Goal: Download file/media

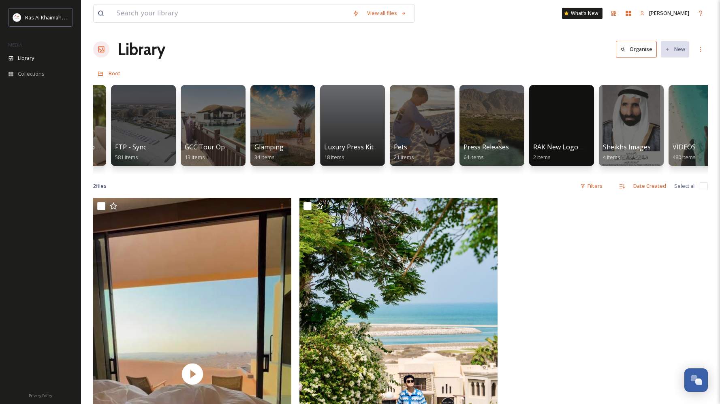
scroll to position [0, 1336]
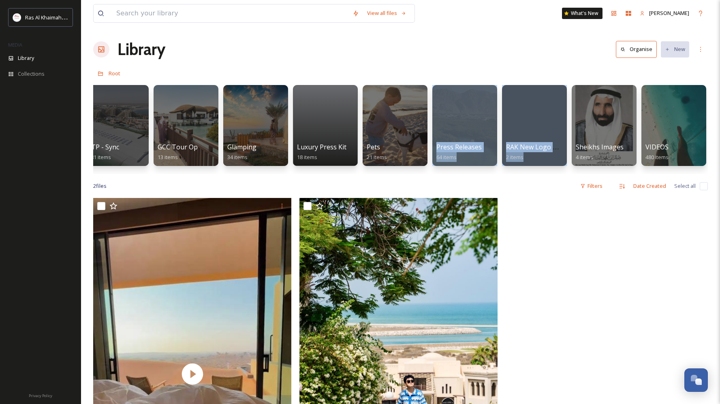
drag, startPoint x: 501, startPoint y: 171, endPoint x: 385, endPoint y: 170, distance: 115.9
click at [385, 170] on div "Attractions & Activities 626 items Beach & Pool 690 items Culture & History 430…" at bounding box center [400, 127] width 615 height 93
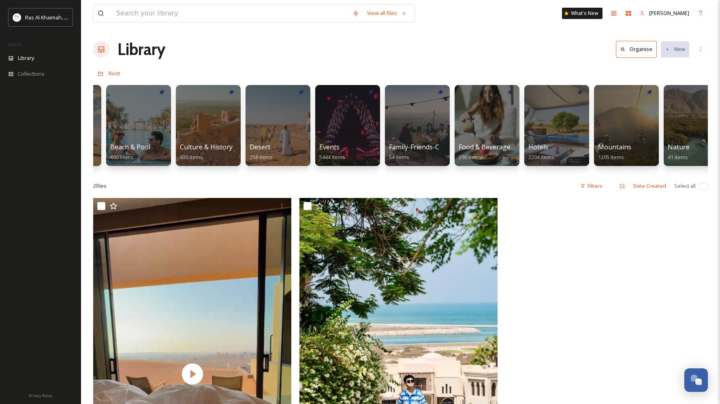
scroll to position [0, 0]
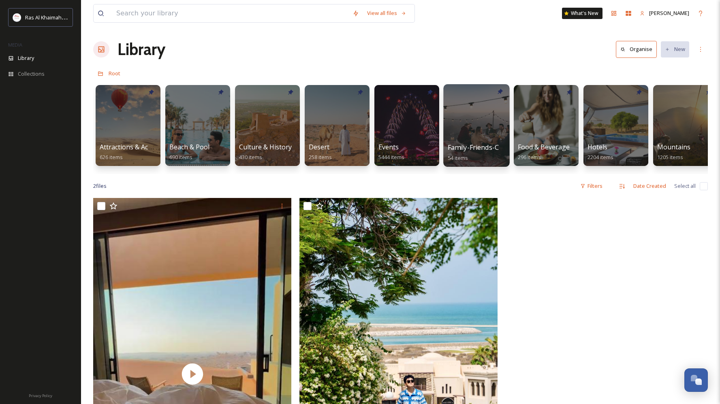
click at [484, 153] on div "Family-Friends-Couple-Solo 54 items" at bounding box center [477, 153] width 58 height 20
click at [478, 140] on div at bounding box center [476, 125] width 66 height 83
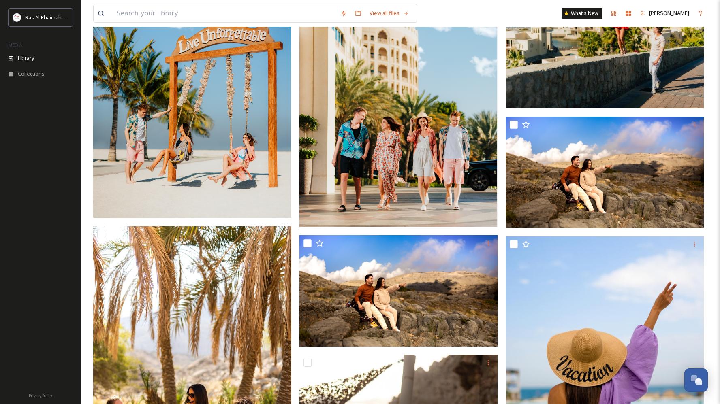
scroll to position [421, 0]
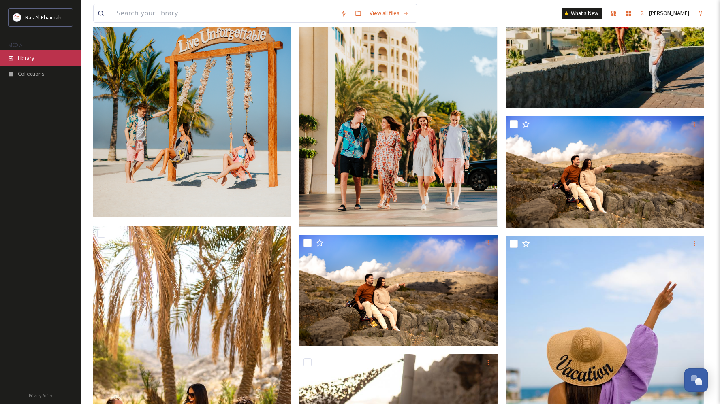
click at [21, 54] on span "Library" at bounding box center [26, 58] width 16 height 8
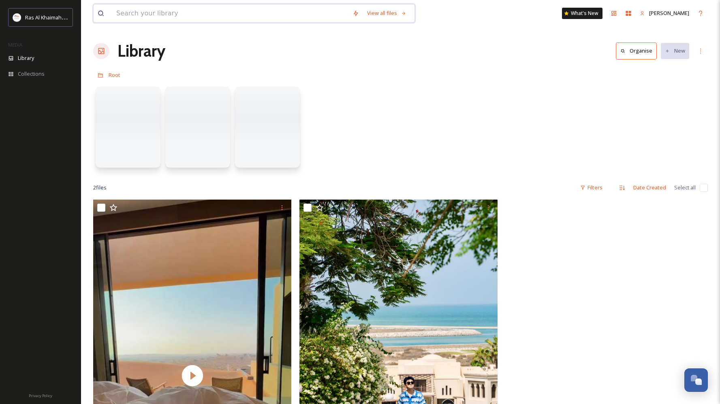
click at [285, 13] on input at bounding box center [230, 13] width 236 height 18
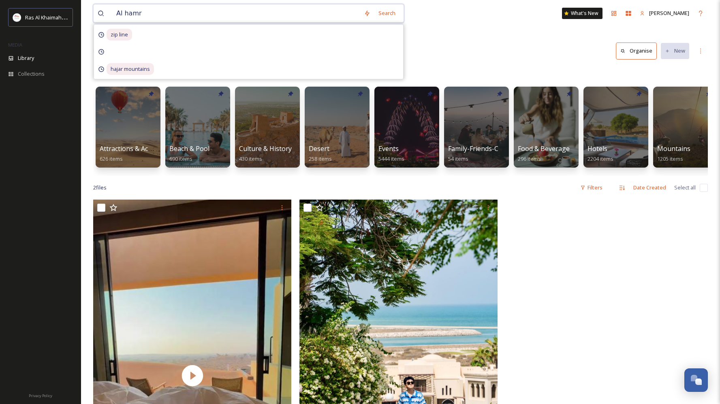
type input "Al hamra"
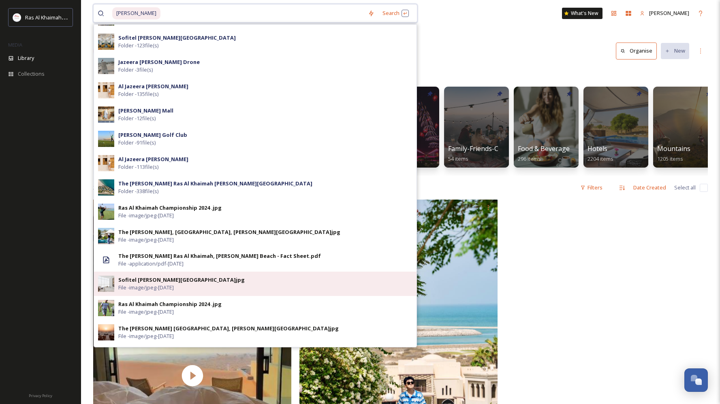
scroll to position [141, 0]
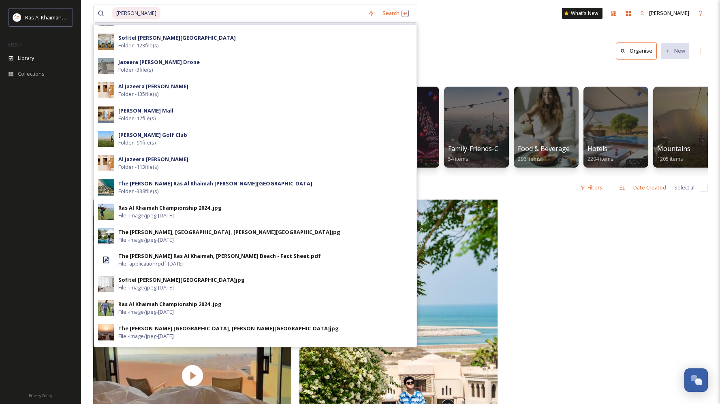
click at [522, 9] on div "Al hamra Search Al Hamra Residence Folder - 8 file(s) The Bay, Al Hamra Golf Cl…" at bounding box center [400, 13] width 615 height 27
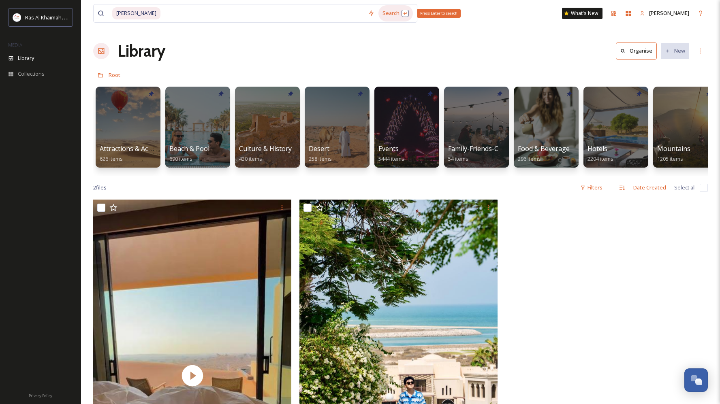
click at [406, 11] on div "Search Press Enter to search" at bounding box center [396, 13] width 34 height 16
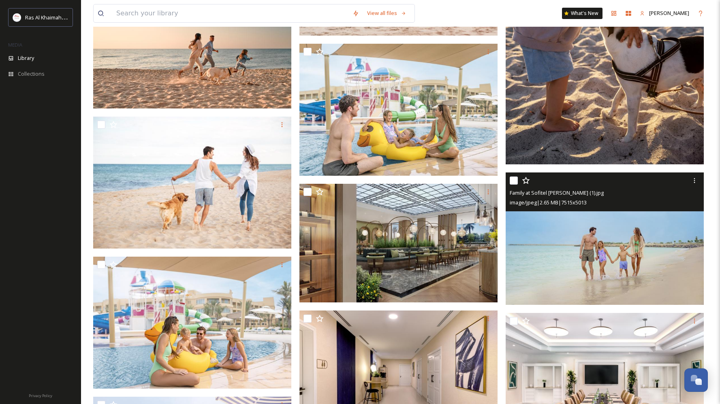
scroll to position [1707, 0]
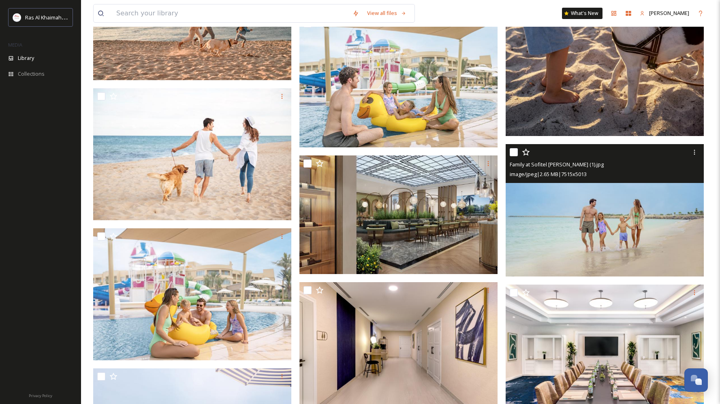
click at [513, 156] on input "checkbox" at bounding box center [514, 152] width 8 height 8
checkbox input "true"
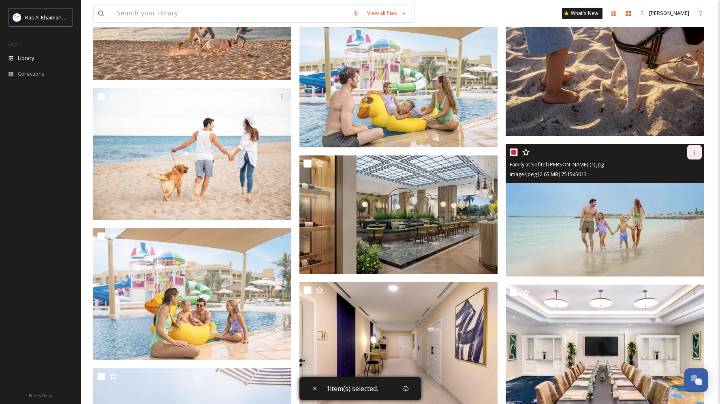
click at [694, 156] on icon at bounding box center [694, 152] width 6 height 6
click at [691, 186] on div "Download" at bounding box center [685, 186] width 33 height 16
click at [695, 155] on icon at bounding box center [694, 152] width 1 height 5
click at [687, 190] on span "Download" at bounding box center [685, 186] width 25 height 8
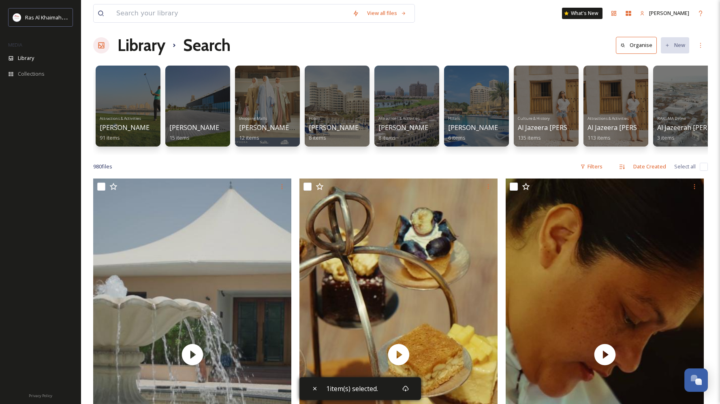
scroll to position [0, 0]
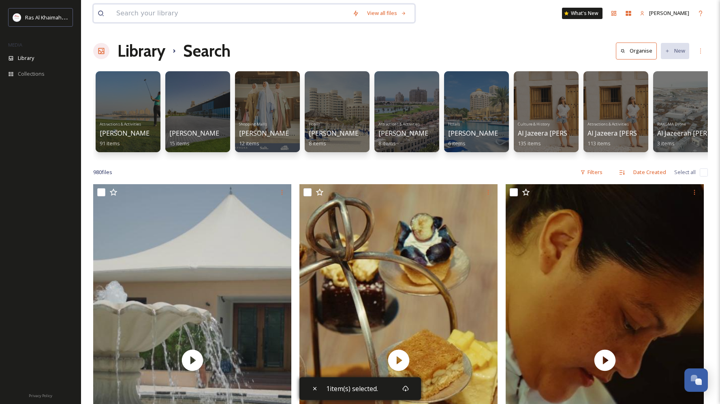
click at [175, 14] on input at bounding box center [230, 13] width 236 height 18
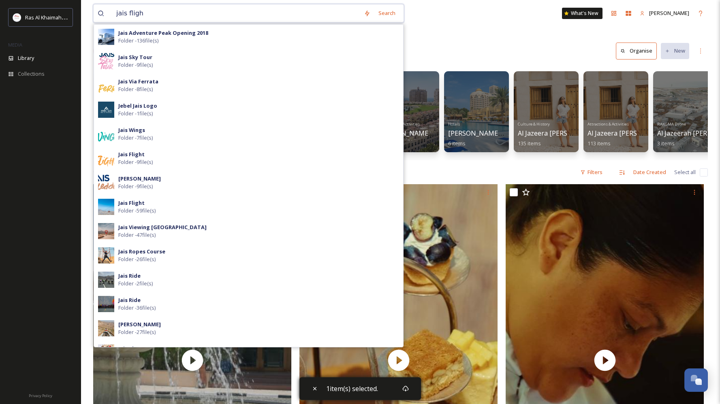
type input "jais flight"
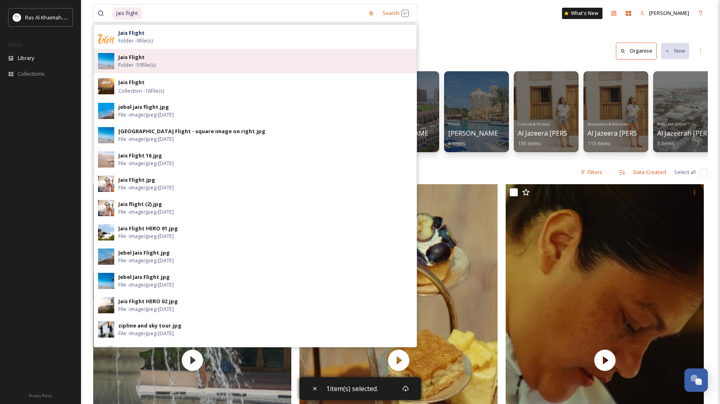
click at [143, 53] on div "Jais Flight Folder - 59 file(s)" at bounding box center [265, 60] width 294 height 15
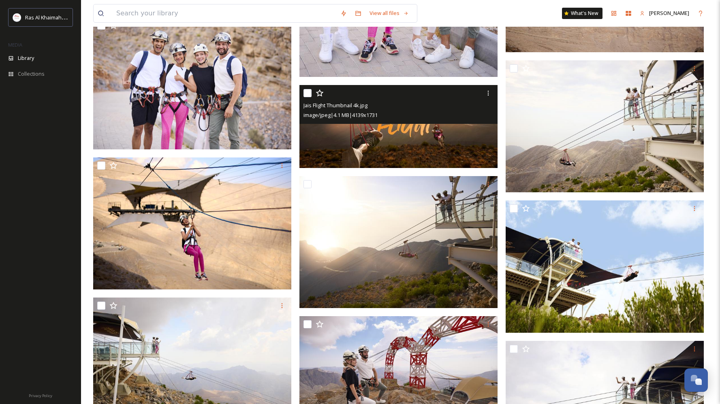
scroll to position [584, 0]
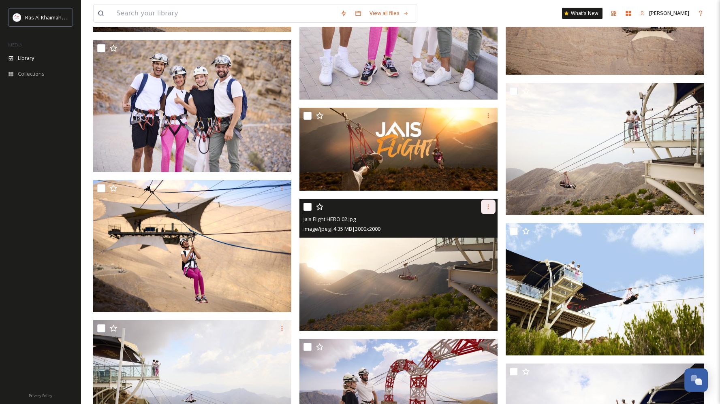
click at [492, 207] on div at bounding box center [488, 207] width 15 height 15
click at [480, 243] on span "Download" at bounding box center [478, 241] width 25 height 8
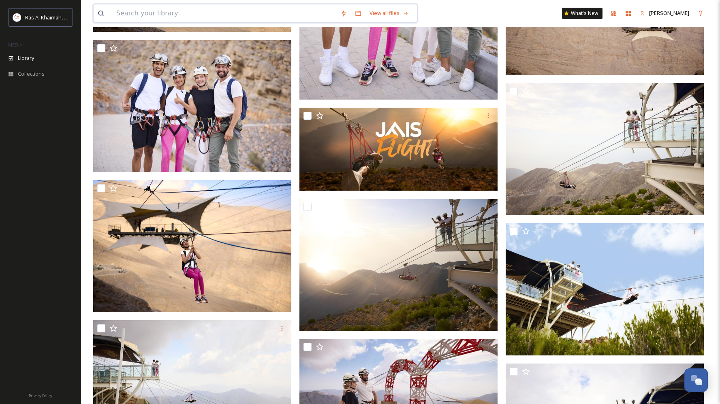
click at [150, 13] on input at bounding box center [224, 13] width 224 height 18
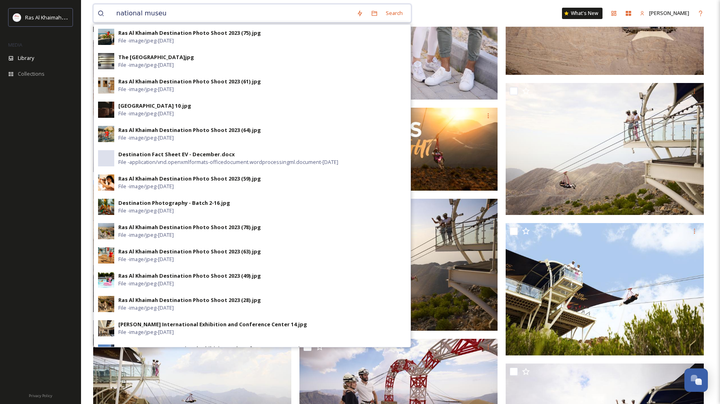
type input "national museum"
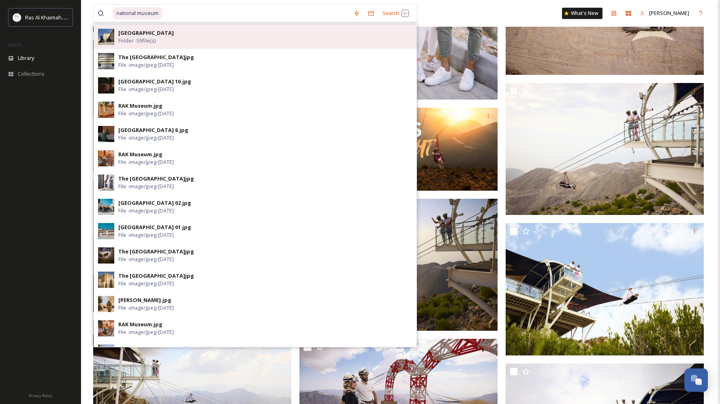
click at [174, 30] on strong "National Museum of Ras Al Khaimah" at bounding box center [146, 32] width 56 height 7
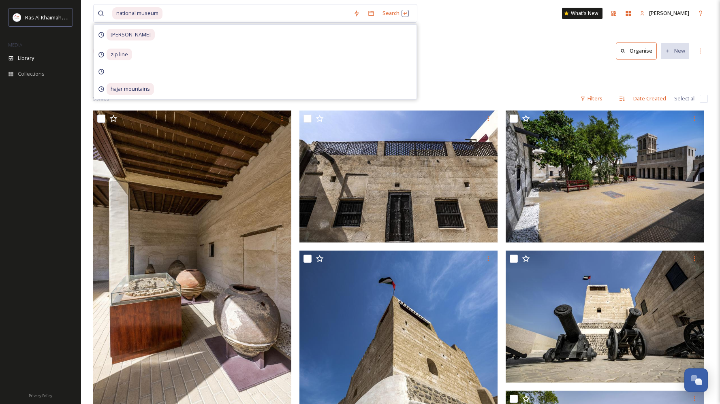
click at [472, 60] on div "Library Organise New" at bounding box center [400, 51] width 615 height 24
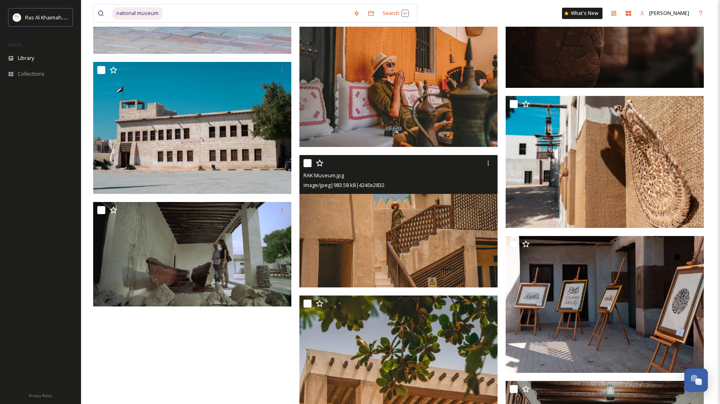
scroll to position [3411, 0]
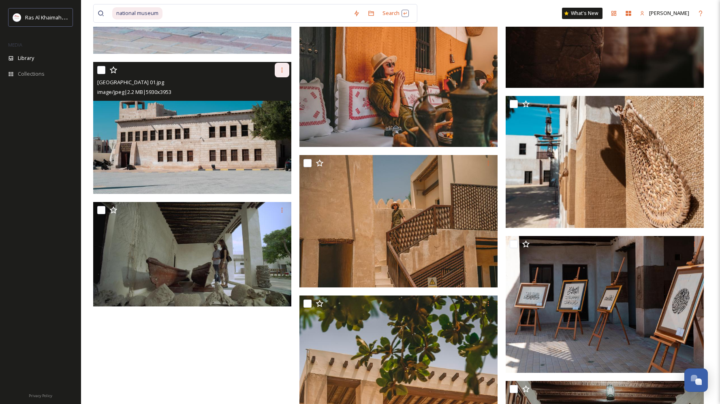
click at [283, 70] on icon at bounding box center [282, 70] width 6 height 6
click at [281, 105] on span "Download" at bounding box center [272, 104] width 25 height 8
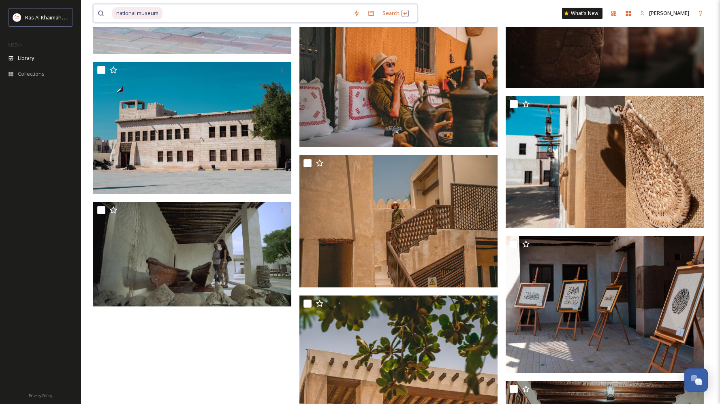
click at [170, 11] on input at bounding box center [256, 13] width 186 height 18
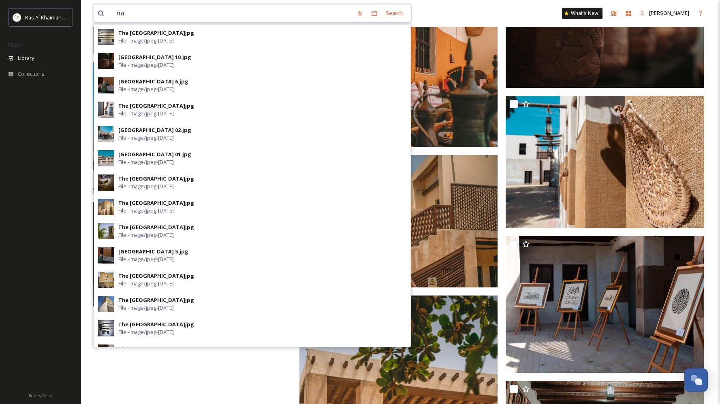
type input "n"
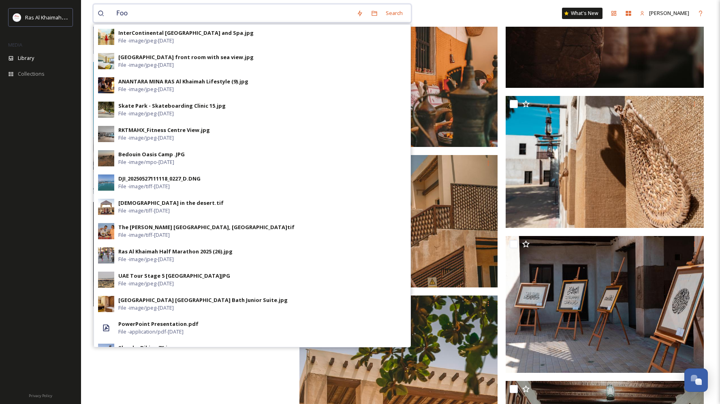
type input "Food"
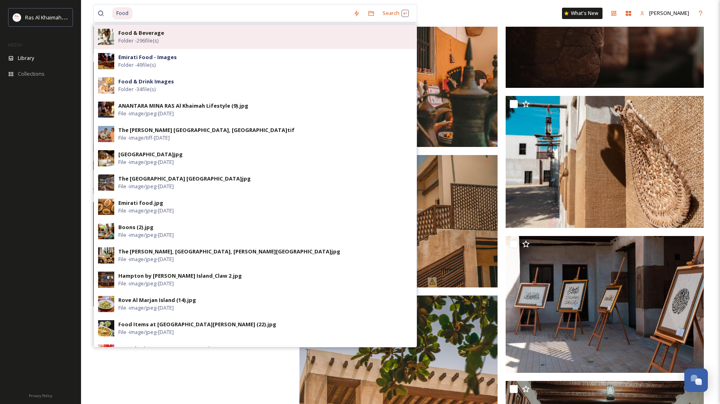
click at [129, 39] on span "Folder - 296 file(s)" at bounding box center [138, 41] width 40 height 8
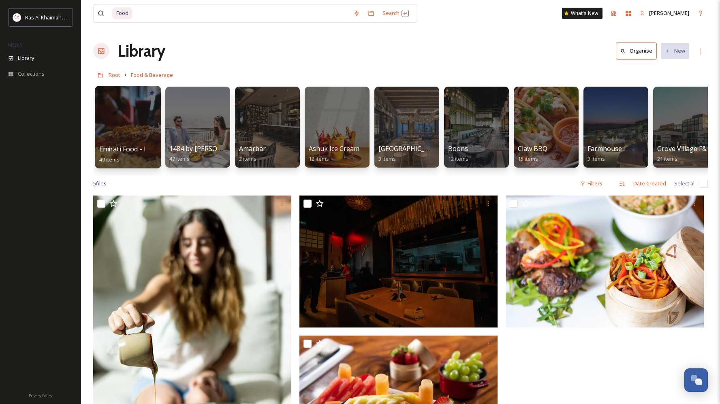
click at [142, 131] on div at bounding box center [128, 127] width 66 height 83
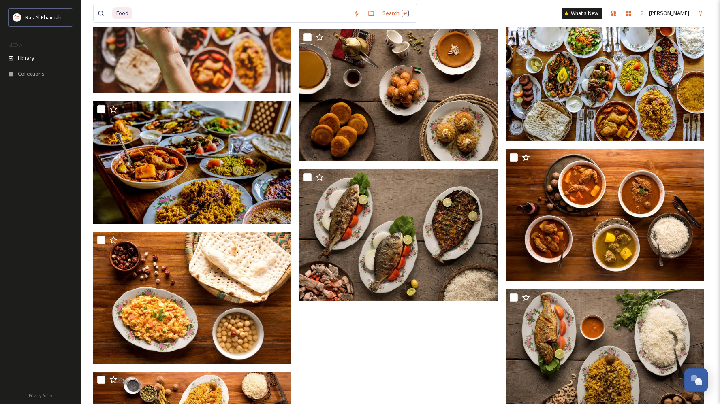
scroll to position [2165, 0]
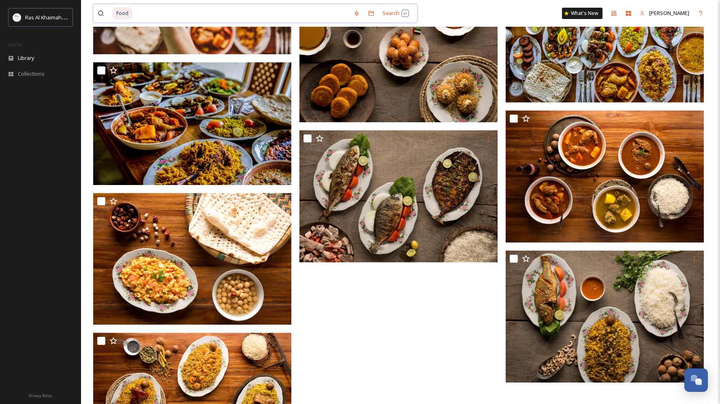
click at [182, 5] on input at bounding box center [241, 13] width 216 height 18
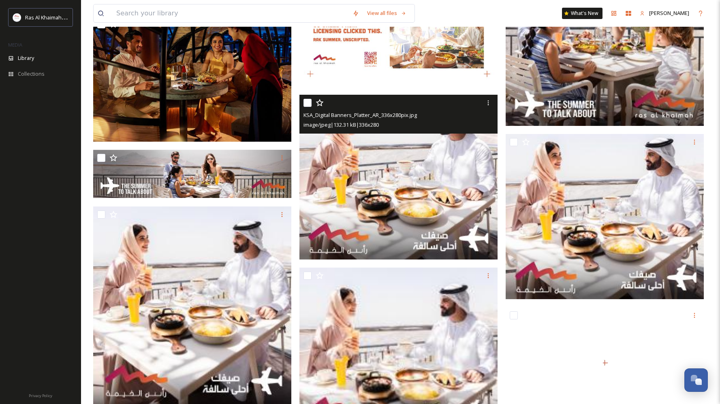
scroll to position [994, 0]
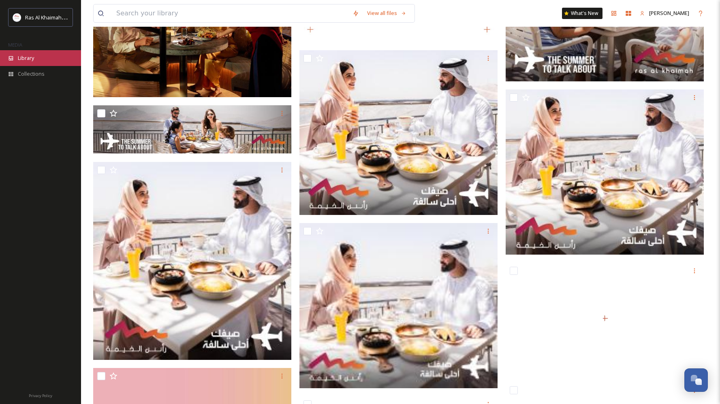
click at [32, 58] on span "Library" at bounding box center [26, 58] width 16 height 8
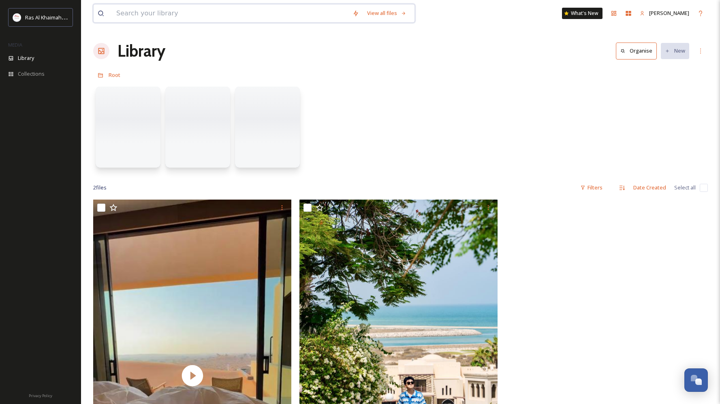
click at [201, 9] on input at bounding box center [230, 13] width 236 height 18
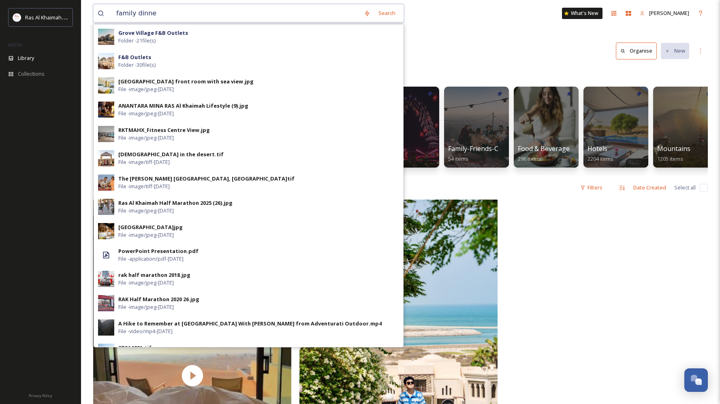
type input "family dinner"
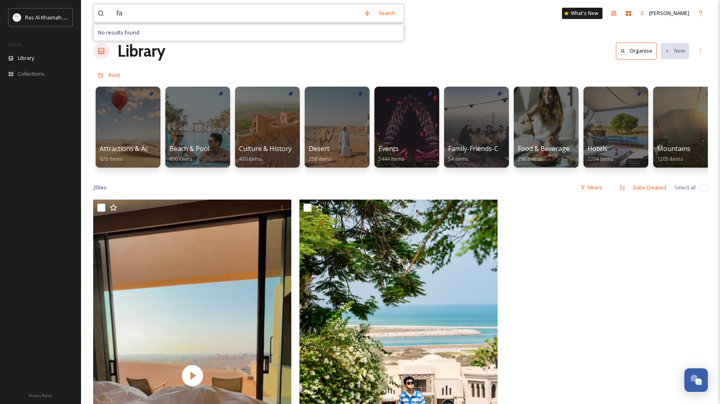
type input "f"
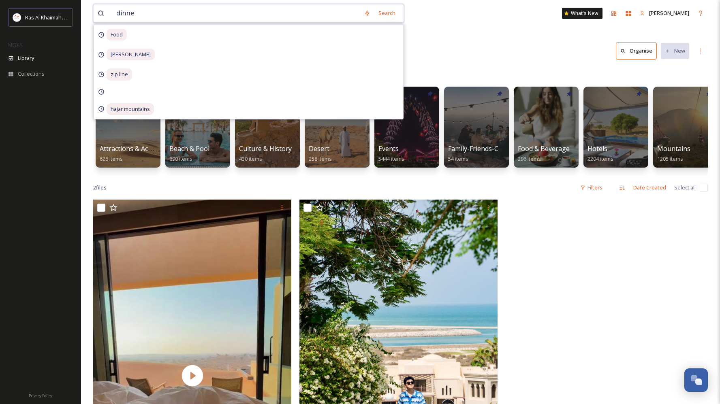
type input "dinner"
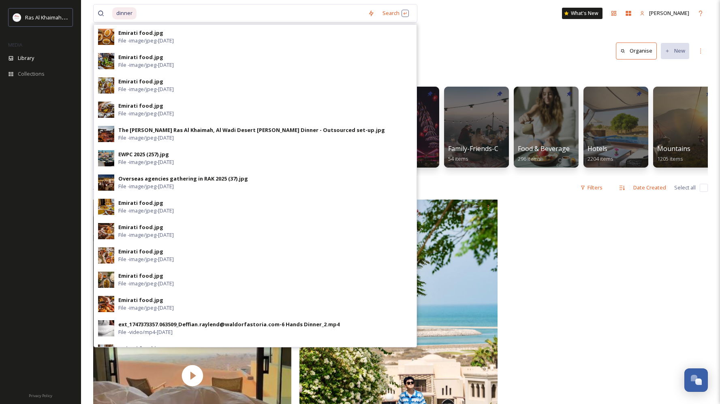
click at [488, 26] on div "dinner Search Emirati food.jpg File - image/jpeg - Jul 31 2017 Emirati food.jpg…" at bounding box center [400, 13] width 615 height 27
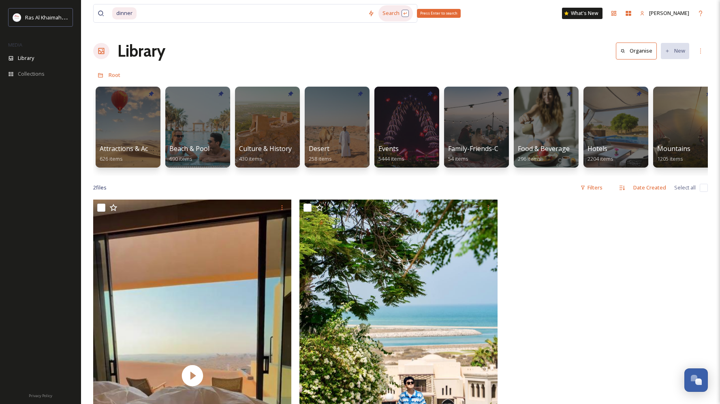
click at [409, 10] on div "Search Press Enter to search" at bounding box center [396, 13] width 34 height 16
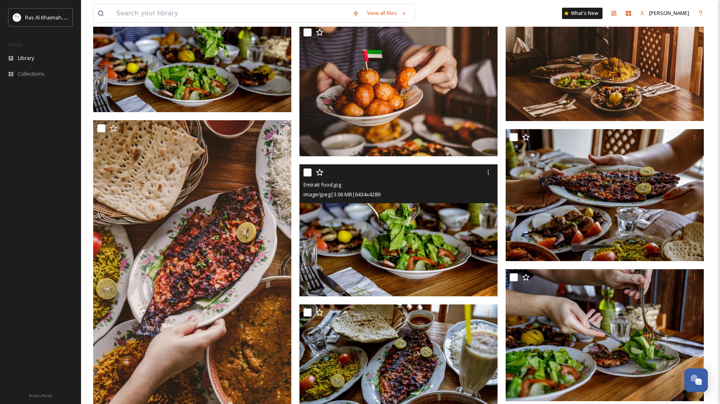
scroll to position [1073, 0]
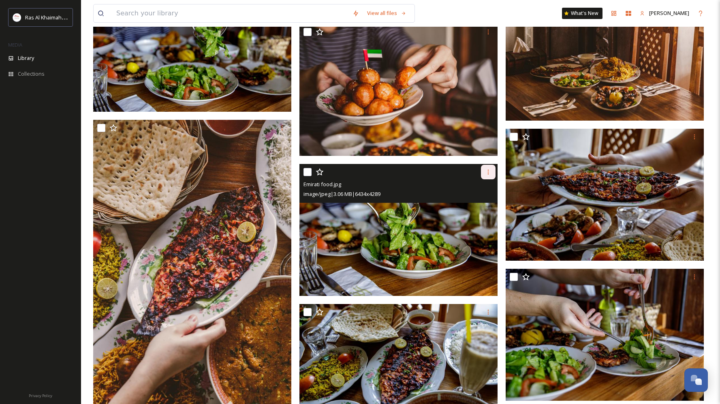
click at [483, 173] on div at bounding box center [488, 172] width 15 height 15
click at [486, 205] on span "Download" at bounding box center [478, 206] width 25 height 8
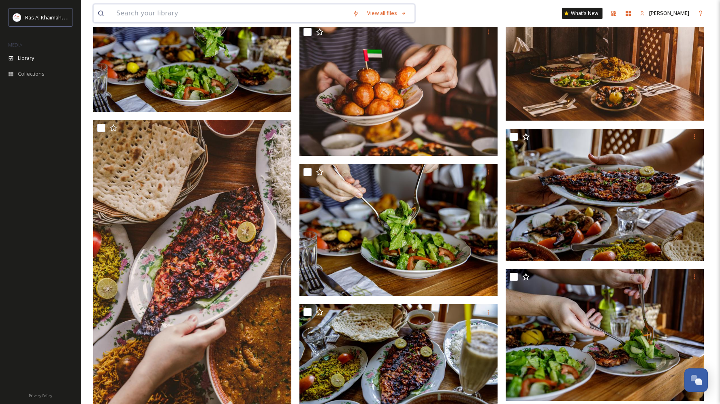
click at [140, 5] on input at bounding box center [230, 13] width 236 height 18
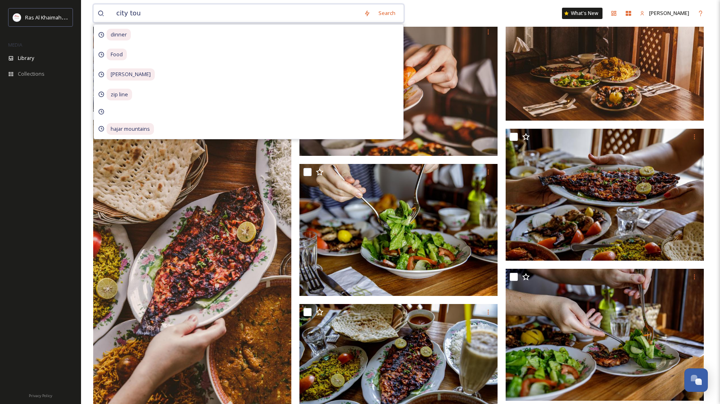
type input "city tour"
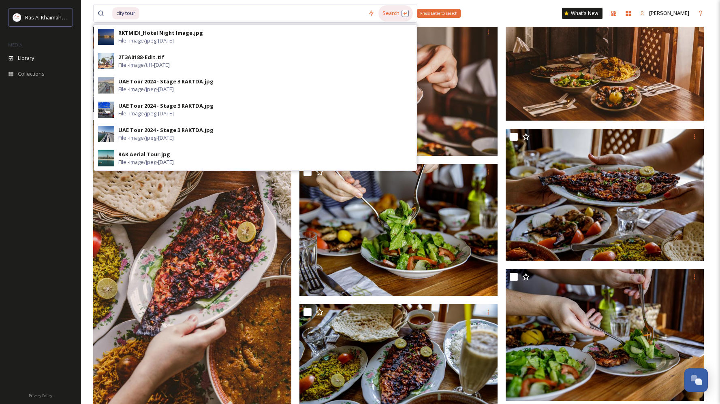
click at [405, 15] on div "Search Press Enter to search" at bounding box center [396, 13] width 34 height 16
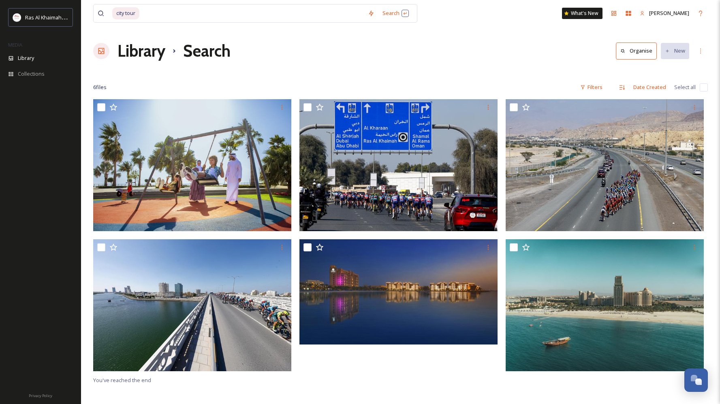
click at [482, 28] on div "city tour Search What's New Palak Katyal Library Search Organise New Your Selec…" at bounding box center [400, 252] width 639 height 504
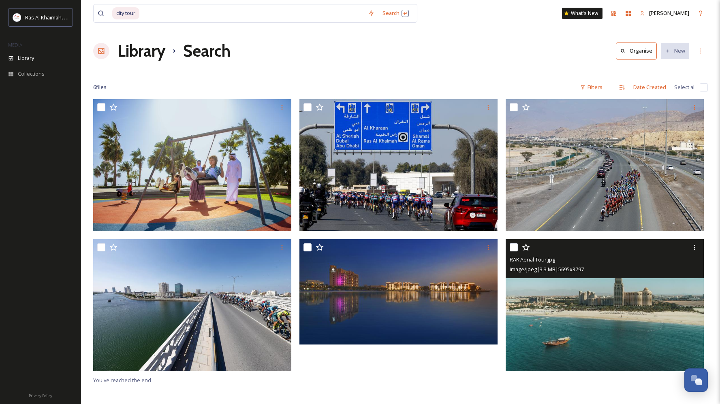
scroll to position [99, 0]
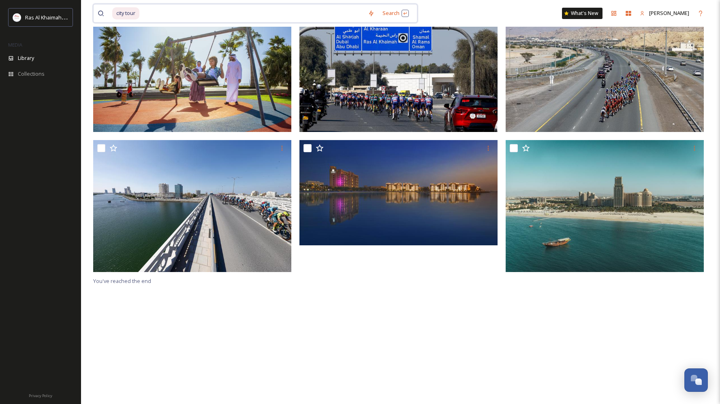
click at [141, 13] on input at bounding box center [252, 13] width 224 height 18
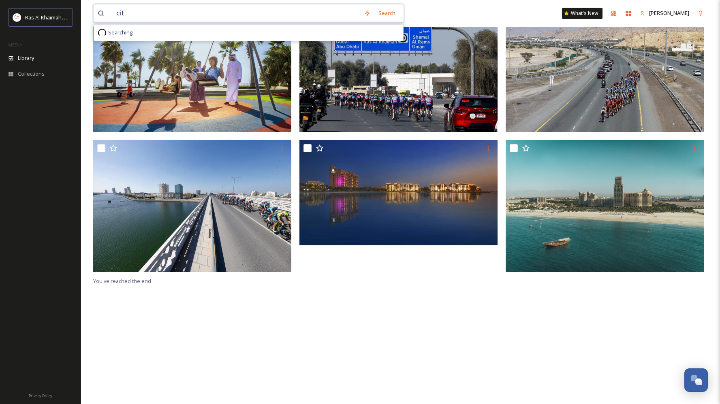
type input "city"
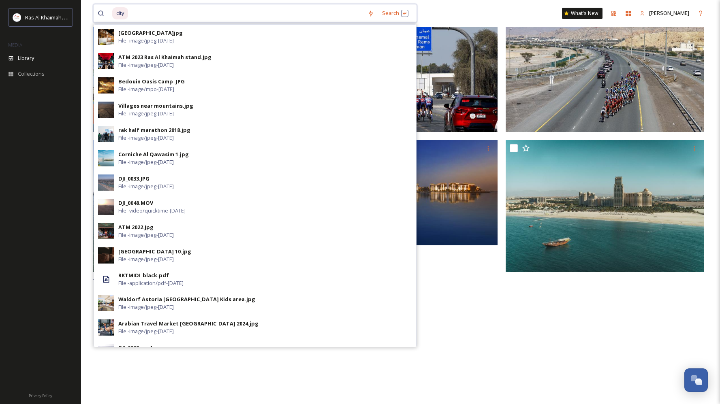
click at [118, 13] on span "city" at bounding box center [120, 13] width 16 height 12
drag, startPoint x: 137, startPoint y: 12, endPoint x: 101, endPoint y: 10, distance: 35.7
click at [101, 10] on div "city" at bounding box center [231, 13] width 266 height 18
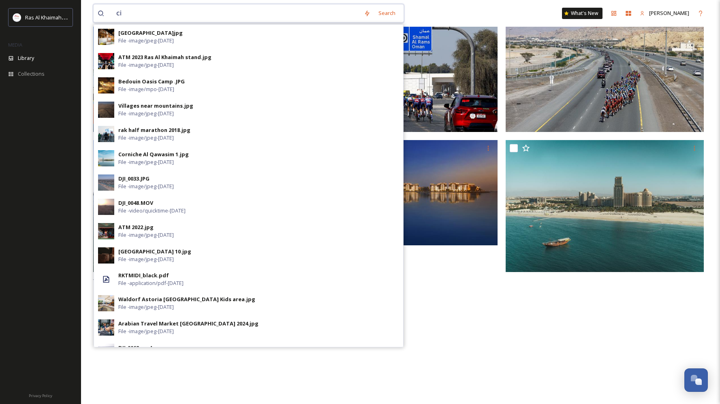
type input "c"
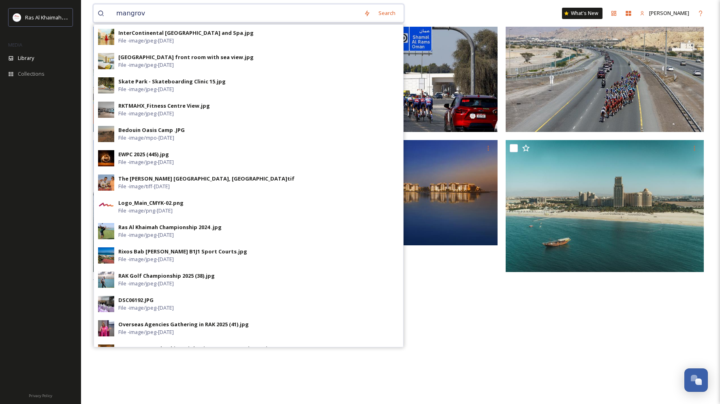
type input "mangrove"
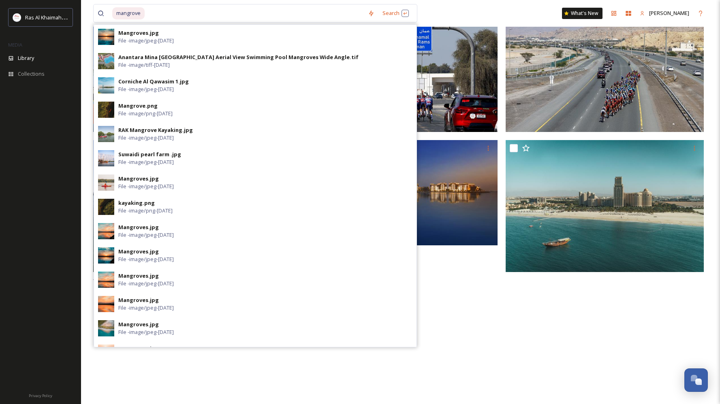
click at [412, 17] on div "Search Mangroves.jpg File - image/jpeg - Nov 02 2021 Anantara Mina Al Arab Ras …" at bounding box center [388, 13] width 49 height 16
click at [409, 12] on div "Search Press Enter to search" at bounding box center [396, 13] width 34 height 16
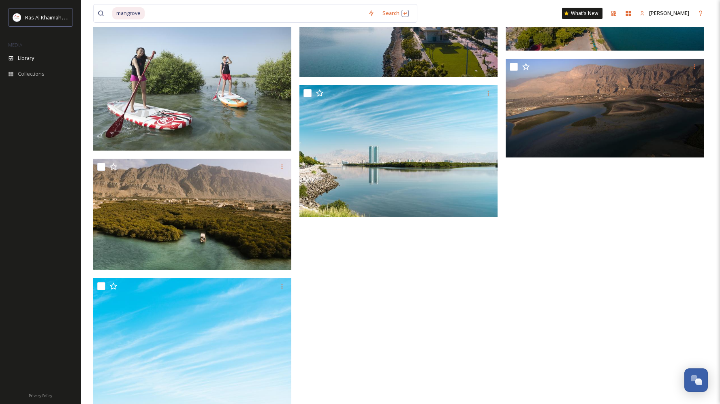
scroll to position [2454, 0]
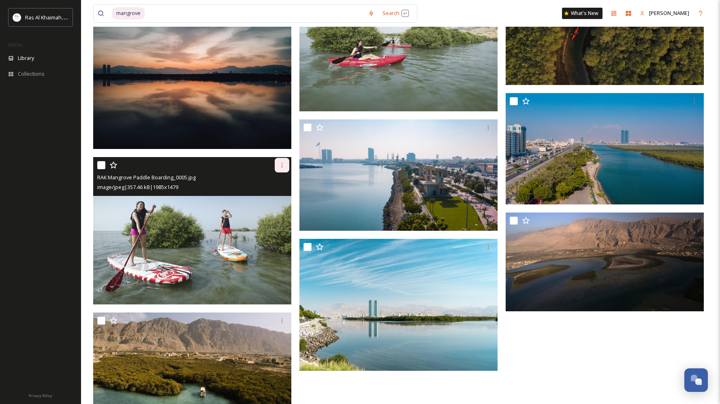
click at [285, 165] on icon at bounding box center [282, 165] width 6 height 6
click at [276, 199] on span "Download" at bounding box center [272, 199] width 25 height 8
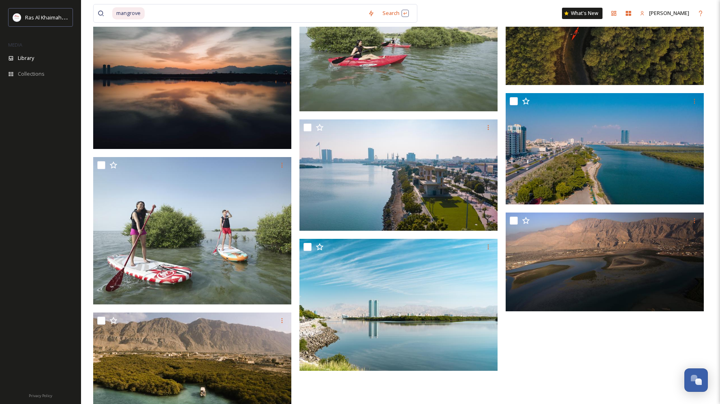
click at [146, 14] on input at bounding box center [255, 13] width 218 height 18
type input "m"
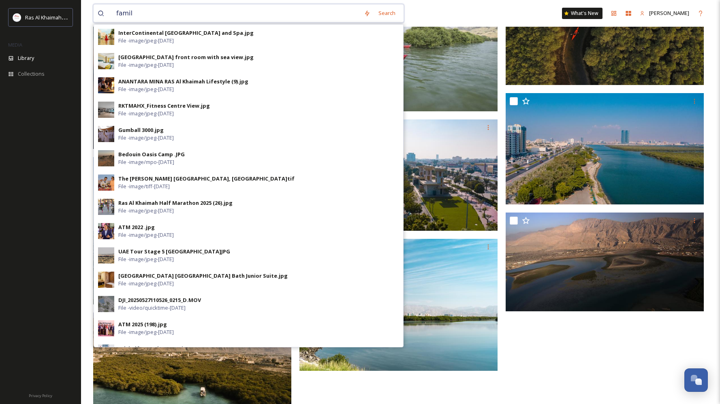
type input "family"
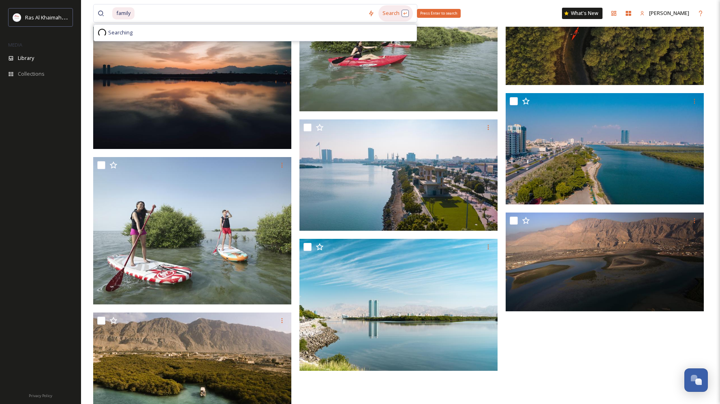
click at [408, 10] on div "Search Press Enter to search" at bounding box center [396, 13] width 34 height 16
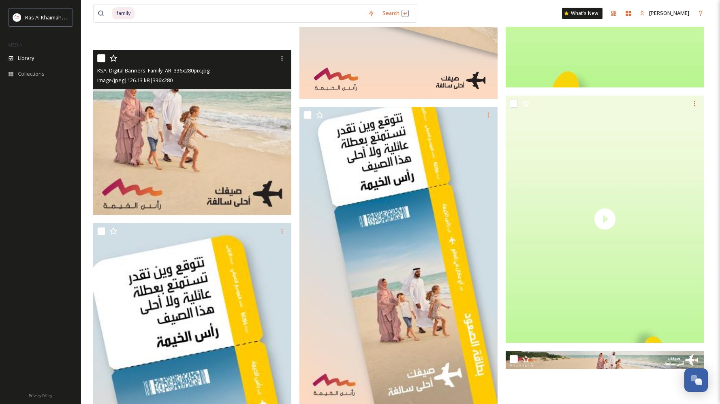
scroll to position [981, 0]
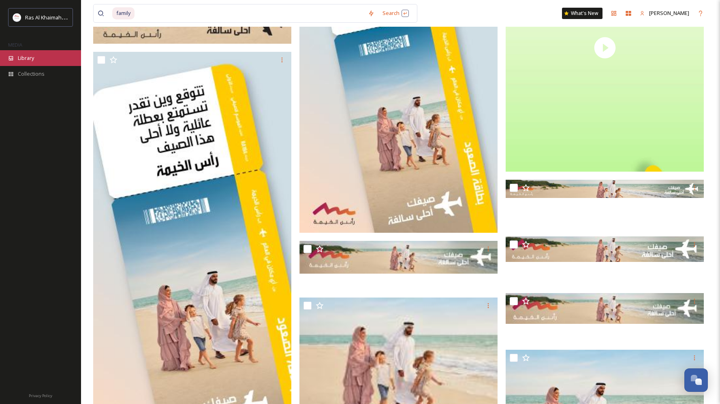
click at [38, 57] on div "Library" at bounding box center [40, 58] width 81 height 16
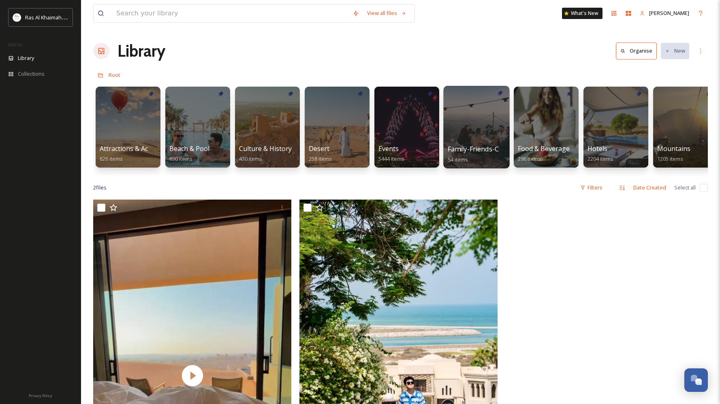
click at [463, 150] on span "Family-Friends-Couple-Solo" at bounding box center [490, 149] width 85 height 9
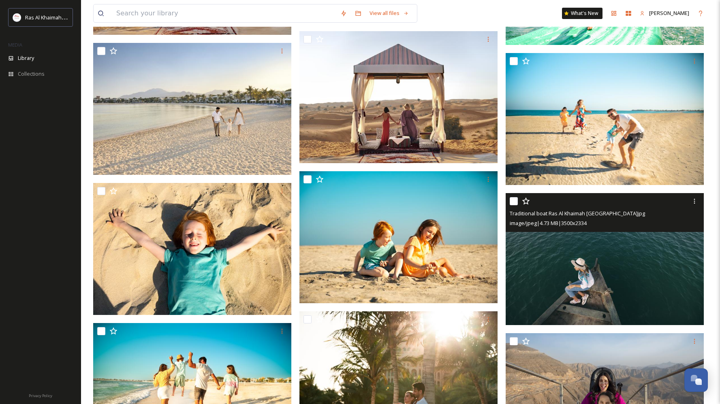
scroll to position [1902, 0]
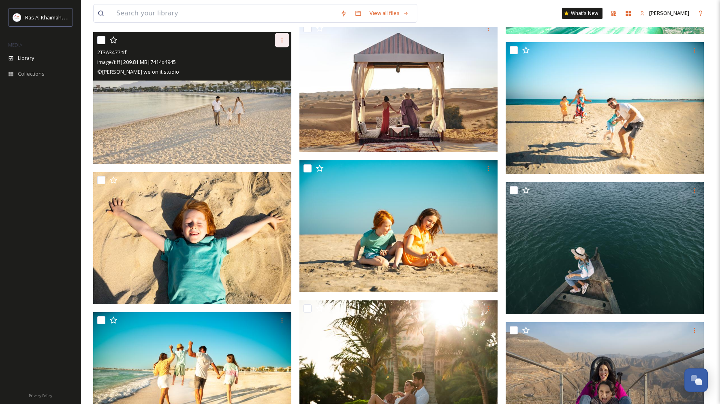
click at [280, 39] on icon at bounding box center [282, 40] width 6 height 6
click at [273, 75] on span "Download" at bounding box center [272, 74] width 25 height 8
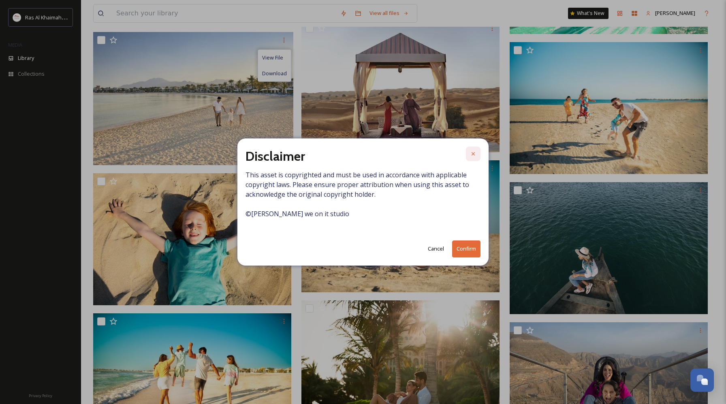
click at [476, 155] on icon at bounding box center [473, 154] width 6 height 6
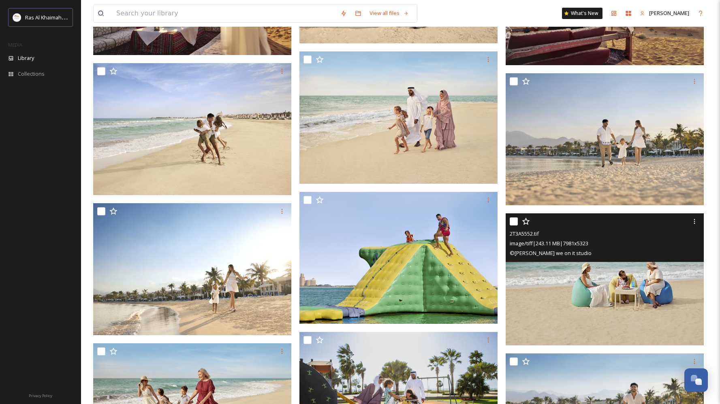
scroll to position [1170, 0]
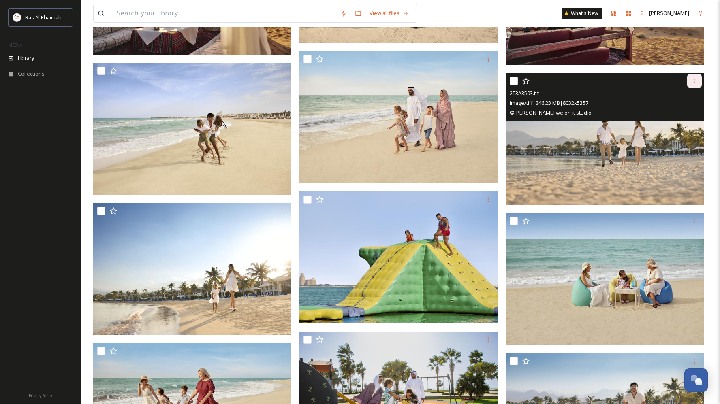
click at [693, 81] on icon at bounding box center [694, 81] width 6 height 6
click at [688, 114] on span "Download" at bounding box center [685, 115] width 25 height 8
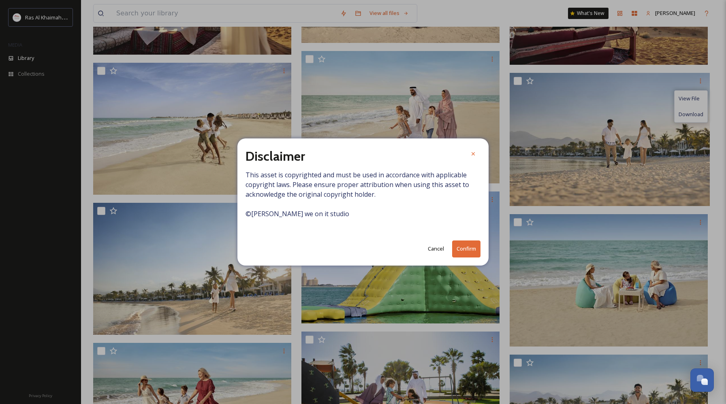
click at [464, 246] on button "Confirm" at bounding box center [466, 249] width 28 height 17
click at [472, 152] on icon at bounding box center [473, 154] width 6 height 6
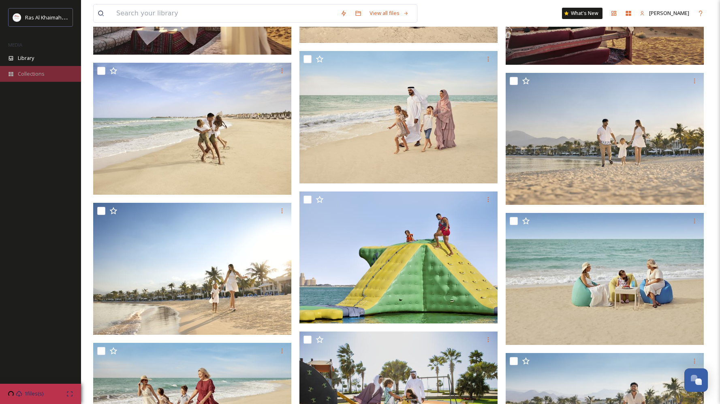
click at [21, 72] on span "Collections" at bounding box center [31, 74] width 27 height 8
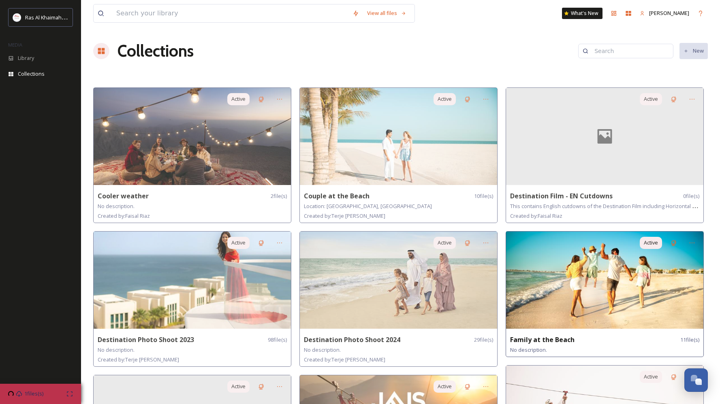
click at [562, 261] on img at bounding box center [604, 280] width 197 height 97
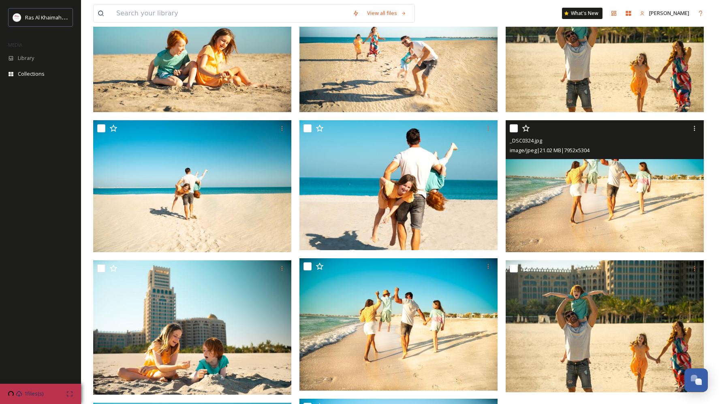
scroll to position [286, 0]
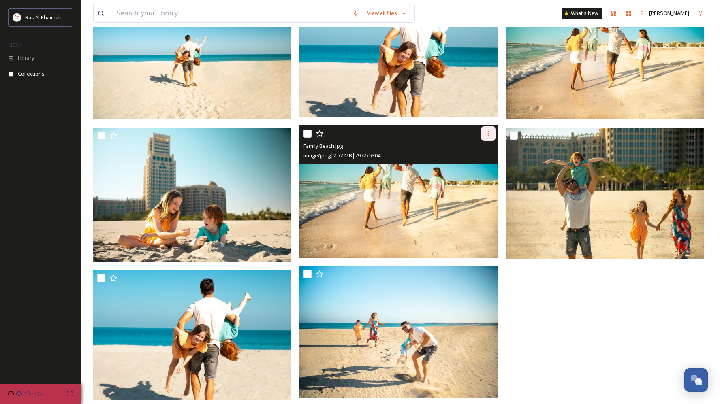
click at [492, 135] on div at bounding box center [488, 133] width 15 height 15
click at [482, 168] on span "Download" at bounding box center [478, 168] width 25 height 8
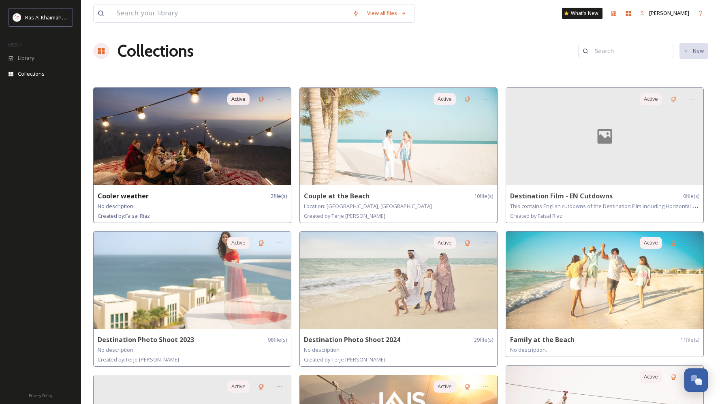
click at [189, 185] on div "Active Cooler weather 2 file(s) No description. Created by: Faisal Riaz" at bounding box center [192, 156] width 198 height 136
click at [118, 195] on strong "Cooler weather" at bounding box center [123, 196] width 51 height 9
click at [202, 141] on img at bounding box center [192, 136] width 197 height 97
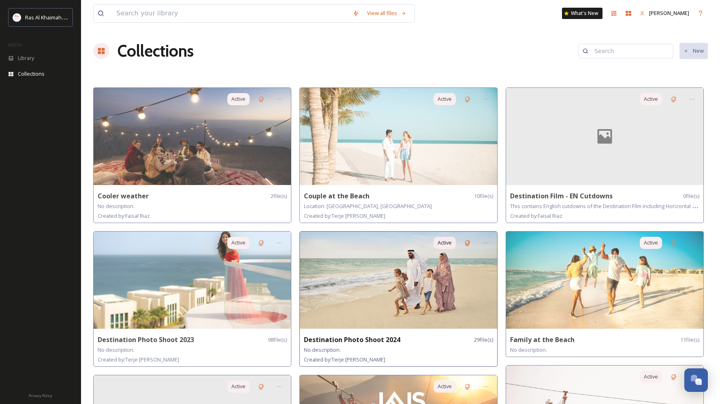
click at [404, 277] on img at bounding box center [398, 280] width 197 height 97
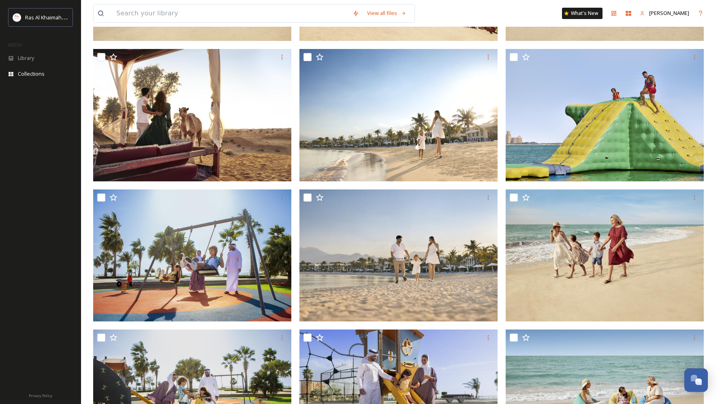
scroll to position [230, 0]
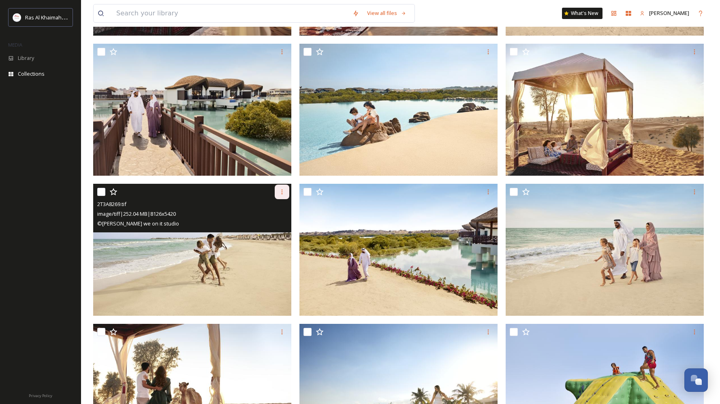
click at [283, 191] on icon at bounding box center [282, 192] width 6 height 6
click at [269, 227] on span "Download" at bounding box center [272, 226] width 25 height 8
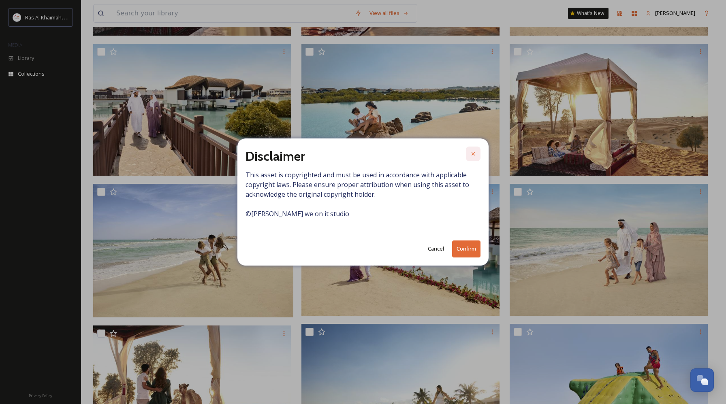
click at [477, 155] on div at bounding box center [473, 154] width 15 height 15
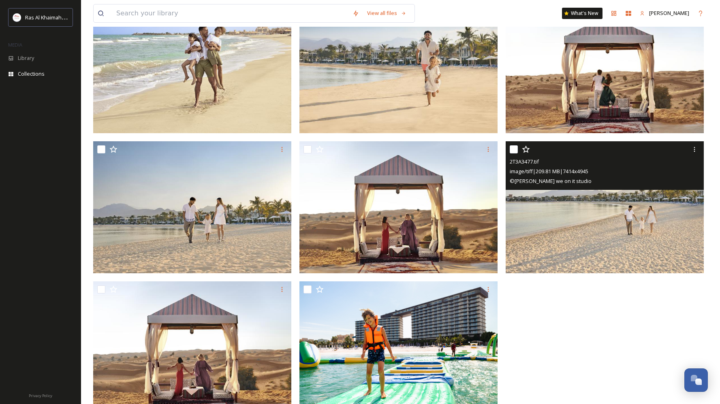
scroll to position [1127, 0]
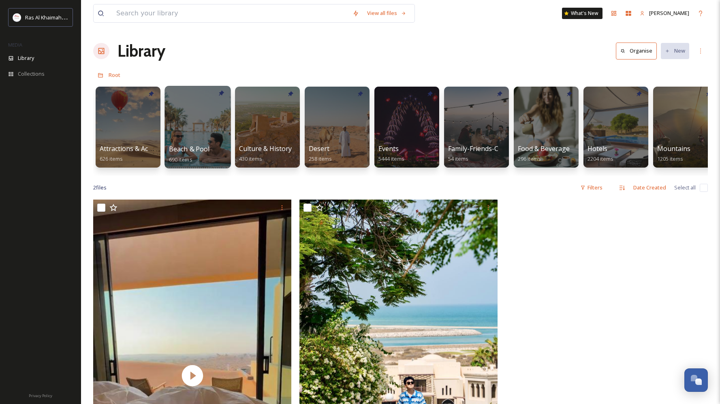
click at [196, 129] on div at bounding box center [198, 127] width 66 height 83
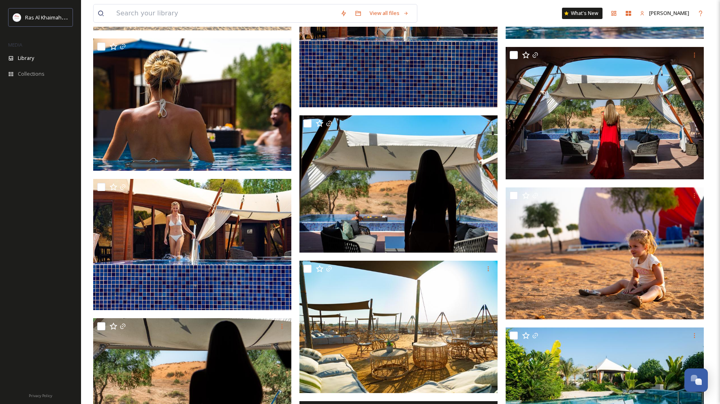
scroll to position [680, 0]
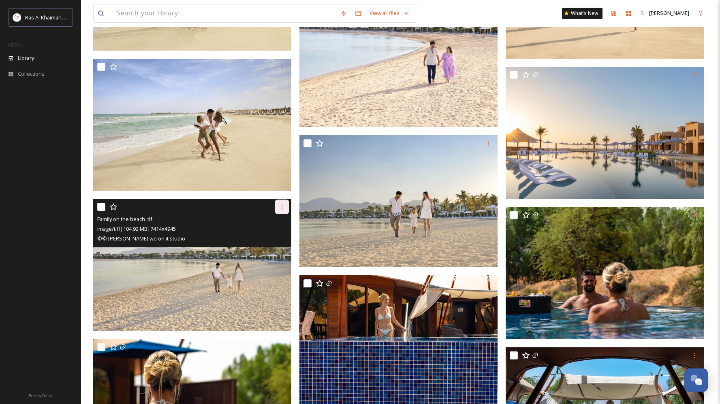
click at [285, 207] on icon at bounding box center [282, 207] width 6 height 6
click at [280, 237] on span "Download" at bounding box center [272, 241] width 25 height 8
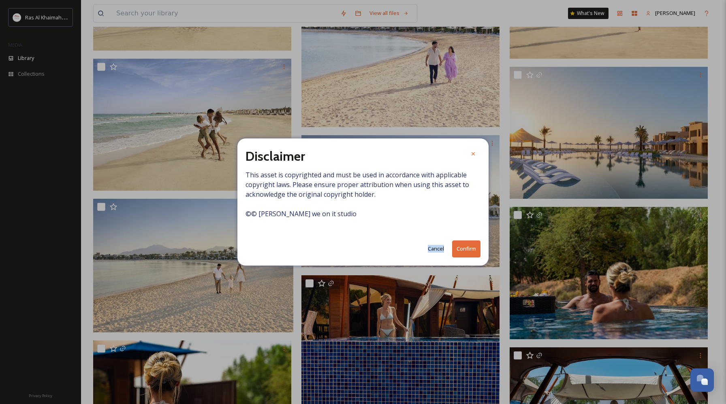
click at [280, 237] on div "Disclaimer This asset is copyrighted and must be used in accordance with applic…" at bounding box center [363, 202] width 251 height 127
drag, startPoint x: 243, startPoint y: 213, endPoint x: 297, endPoint y: 215, distance: 54.3
click at [297, 215] on div "Disclaimer This asset is copyrighted and must be used in accordance with applic…" at bounding box center [363, 202] width 251 height 127
click at [466, 248] on button "Confirm" at bounding box center [466, 249] width 28 height 17
click at [472, 153] on icon at bounding box center [473, 154] width 3 height 3
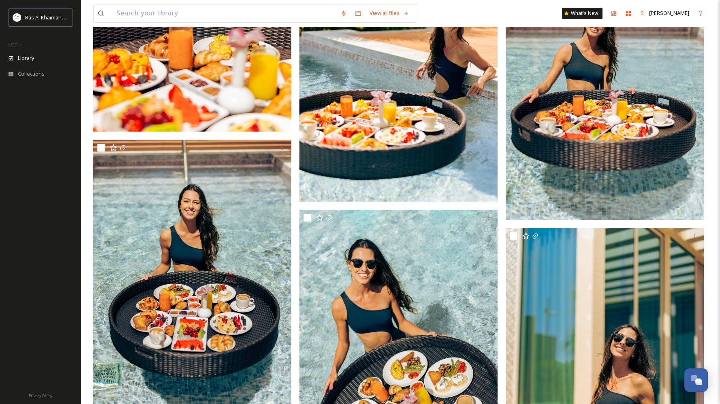
scroll to position [0, 0]
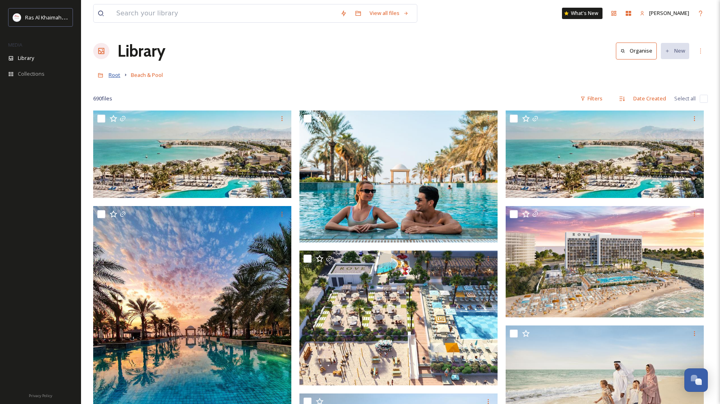
click at [113, 74] on span "Root" at bounding box center [115, 74] width 12 height 7
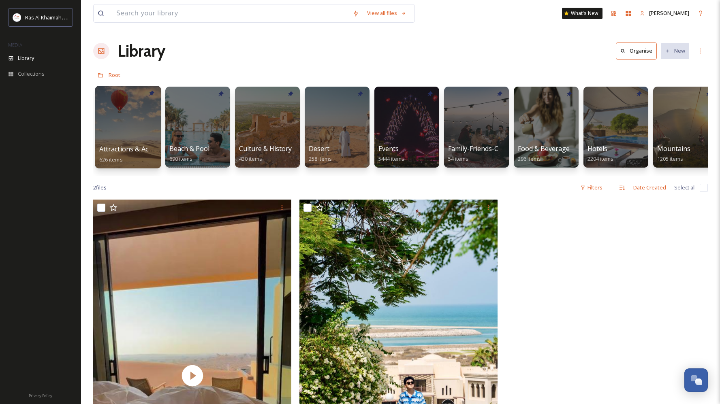
click at [107, 133] on div at bounding box center [128, 127] width 66 height 83
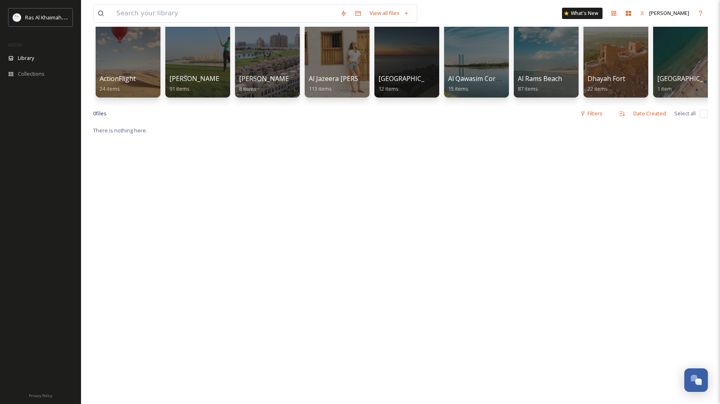
scroll to position [71, 0]
click at [124, 69] on div at bounding box center [128, 56] width 66 height 83
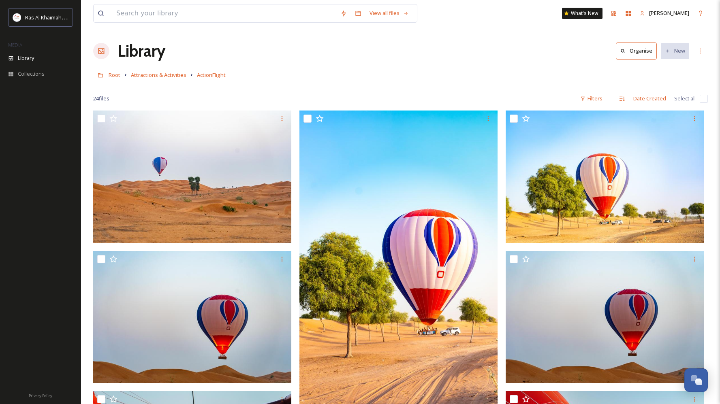
click at [170, 79] on link "Attractions & Activities" at bounding box center [159, 75] width 56 height 10
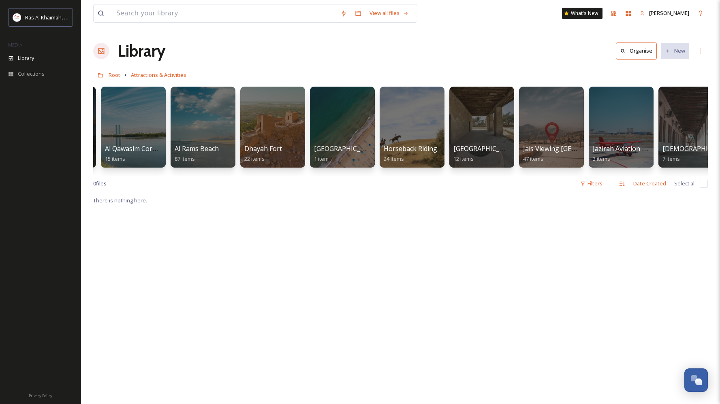
scroll to position [0, 343]
click at [394, 149] on span "Horseback Riding" at bounding box center [411, 149] width 55 height 9
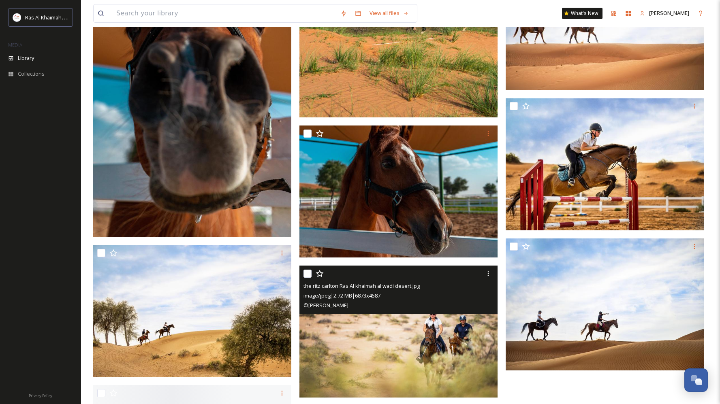
scroll to position [999, 0]
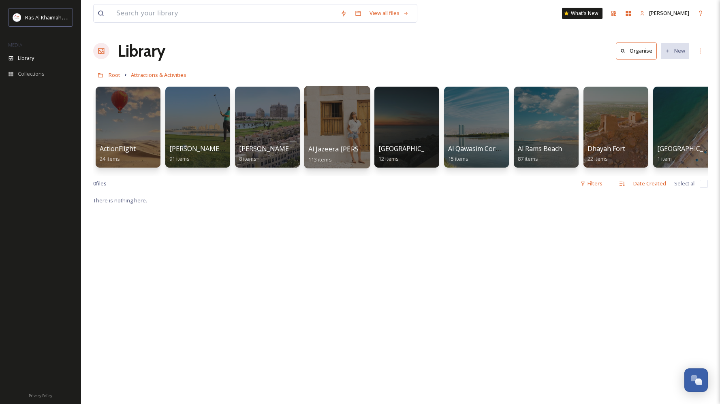
click at [327, 143] on div at bounding box center [337, 127] width 66 height 83
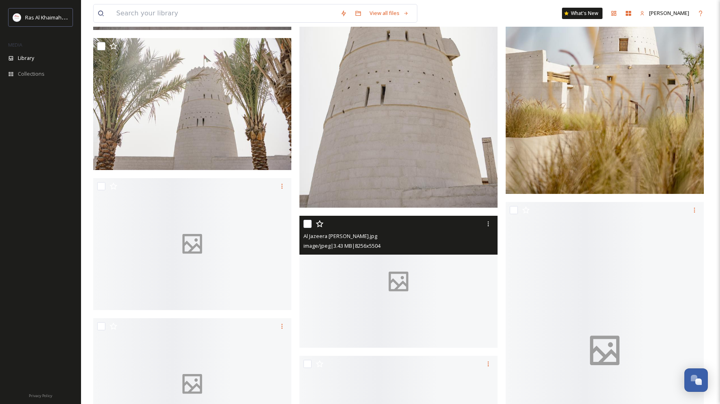
scroll to position [2405, 0]
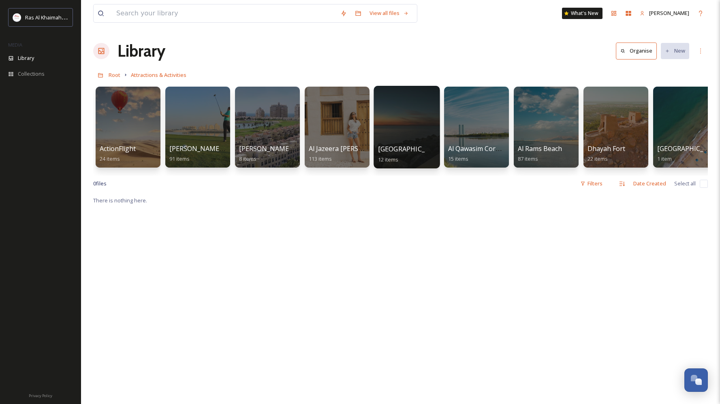
click at [391, 140] on div at bounding box center [407, 127] width 66 height 83
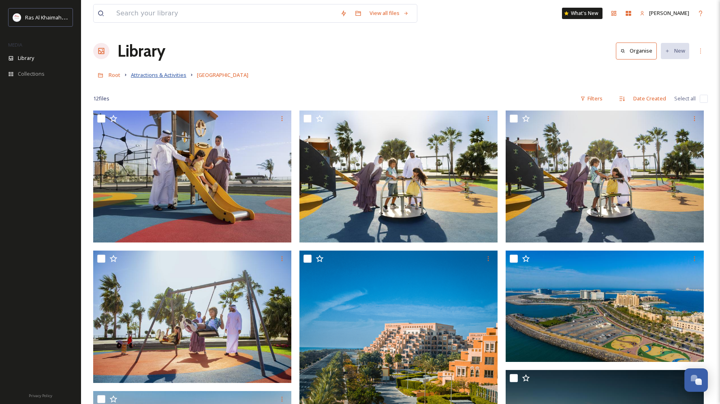
click at [159, 76] on span "Attractions & Activities" at bounding box center [159, 74] width 56 height 7
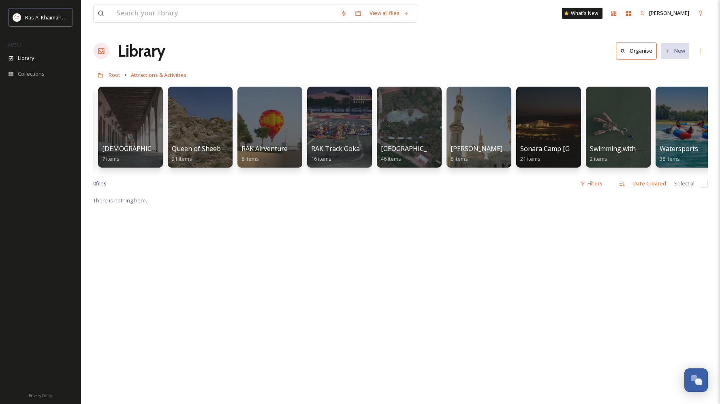
scroll to position [0, 919]
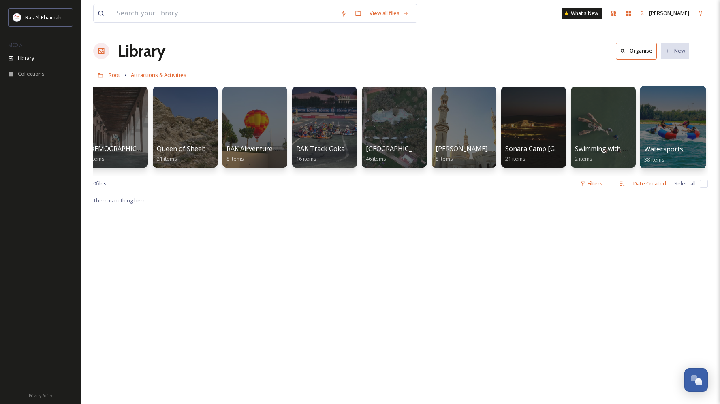
click at [662, 154] on div "Watersports 38 items" at bounding box center [673, 154] width 58 height 20
click at [656, 152] on span "Watersports" at bounding box center [663, 149] width 39 height 9
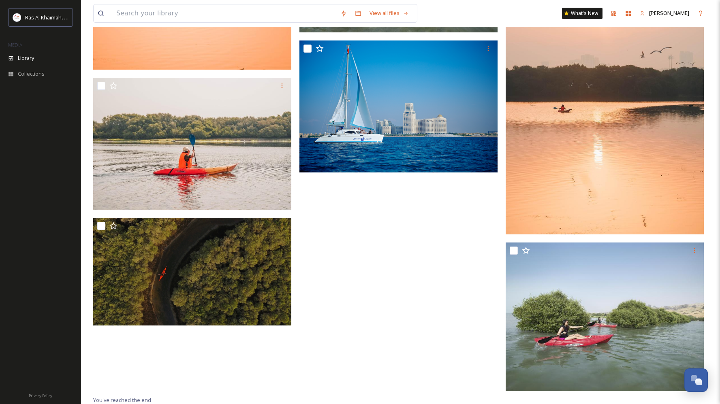
scroll to position [2897, 0]
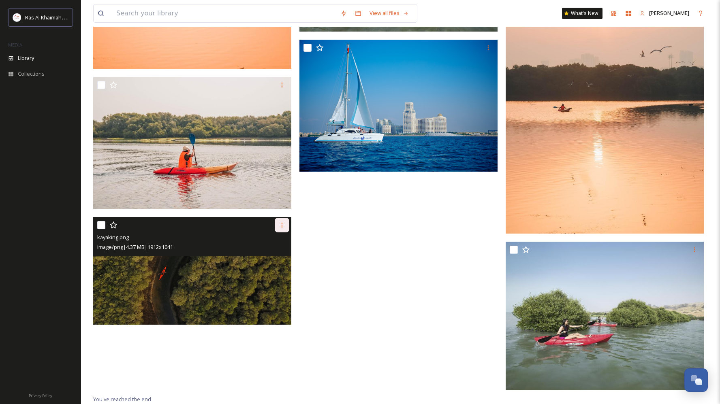
click at [279, 227] on icon at bounding box center [282, 225] width 6 height 6
click at [276, 259] on span "Download" at bounding box center [272, 259] width 25 height 8
